Goal: Check status

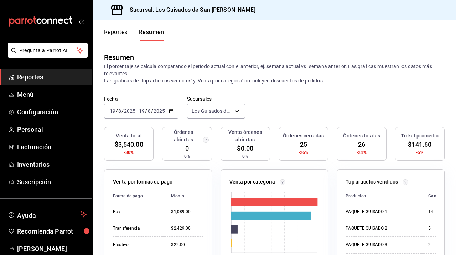
click at [156, 109] on input "2025" at bounding box center [159, 111] width 12 height 6
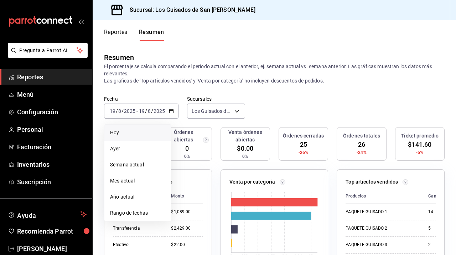
click at [143, 131] on span "Hoy" at bounding box center [137, 132] width 55 height 7
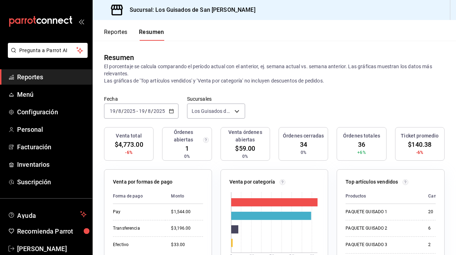
click at [170, 111] on icon "button" at bounding box center [171, 110] width 5 height 5
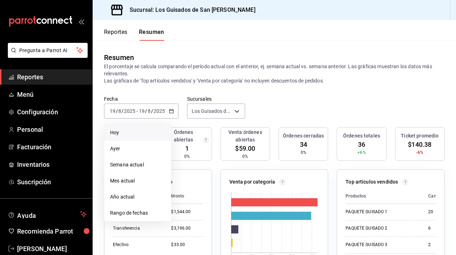
click at [141, 129] on span "Hoy" at bounding box center [137, 132] width 55 height 7
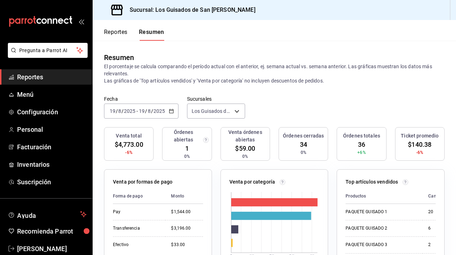
click at [209, 140] on circle "button" at bounding box center [205, 139] width 5 height 5
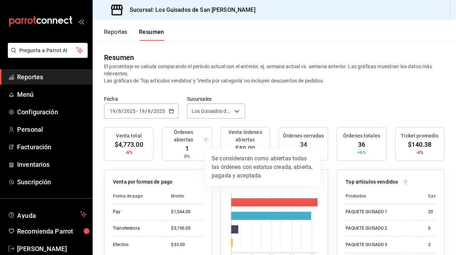
click at [284, 99] on div at bounding box center [228, 127] width 456 height 255
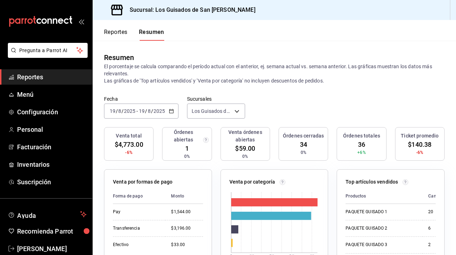
click at [174, 108] on div "[DATE] [DATE] - [DATE] [DATE]" at bounding box center [141, 110] width 75 height 15
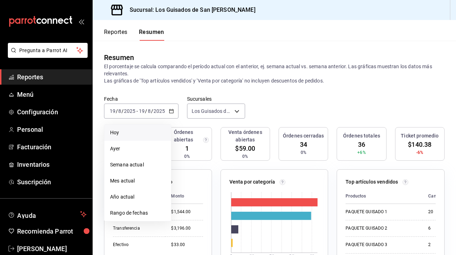
click at [296, 111] on div "Fecha [DATE] [DATE] - [DATE] [DATE] [DATE] [DATE] Semana actual Mes actual Año …" at bounding box center [275, 111] width 364 height 31
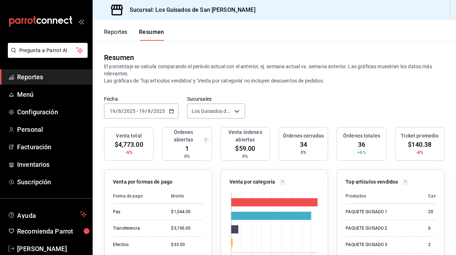
click at [144, 113] on input "19" at bounding box center [142, 111] width 6 height 6
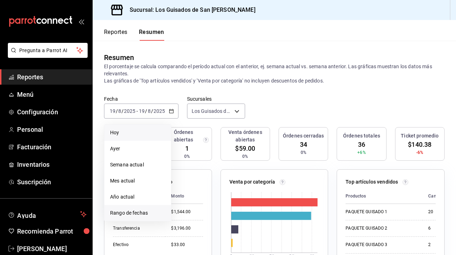
click at [140, 214] on span "Rango de fechas" at bounding box center [137, 212] width 55 height 7
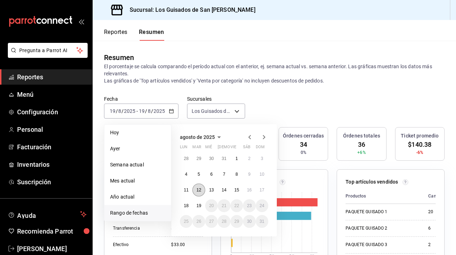
click at [197, 191] on abbr "12" at bounding box center [198, 189] width 5 height 5
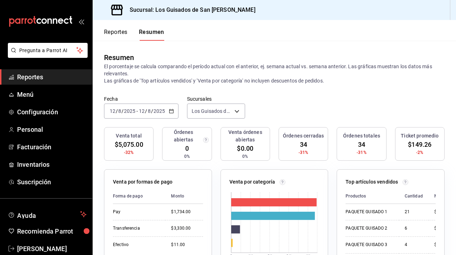
click at [169, 112] on \(Stroke\) "button" at bounding box center [171, 111] width 4 height 4
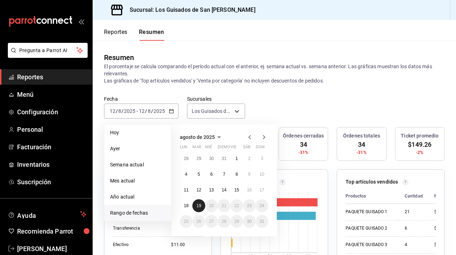
click at [195, 206] on button "19" at bounding box center [199, 205] width 12 height 13
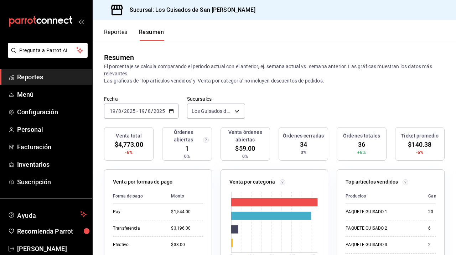
click at [164, 110] on input "2025" at bounding box center [159, 111] width 12 height 6
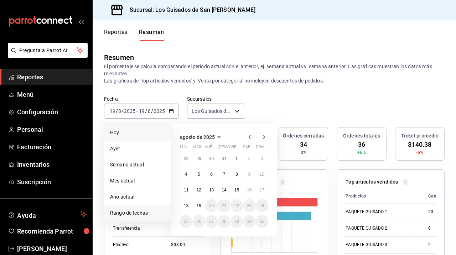
click at [150, 132] on span "Hoy" at bounding box center [137, 132] width 55 height 7
